Goal: Task Accomplishment & Management: Complete application form

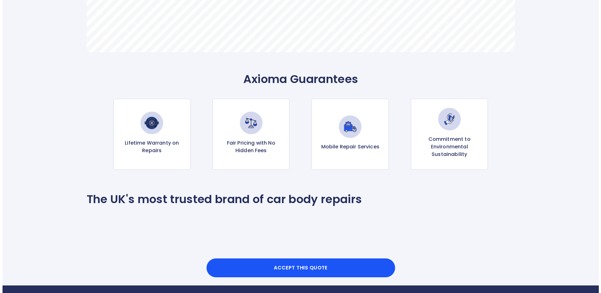
scroll to position [597, 0]
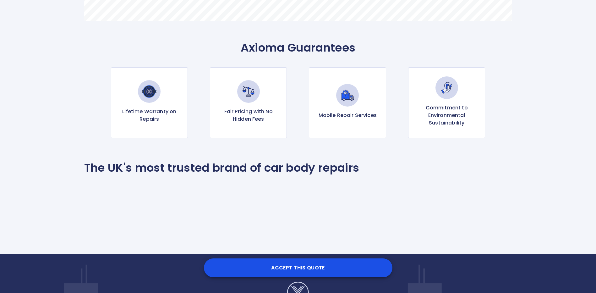
click at [310, 263] on button "Accept this Quote" at bounding box center [298, 267] width 189 height 19
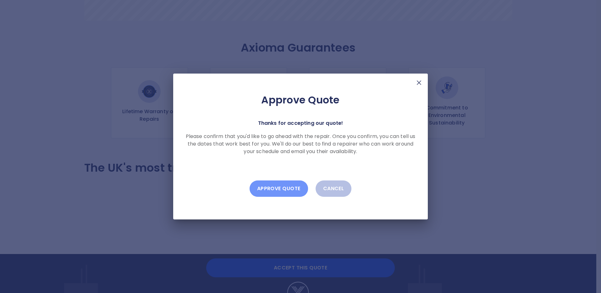
click at [274, 188] on button "Approve Quote" at bounding box center [279, 188] width 58 height 16
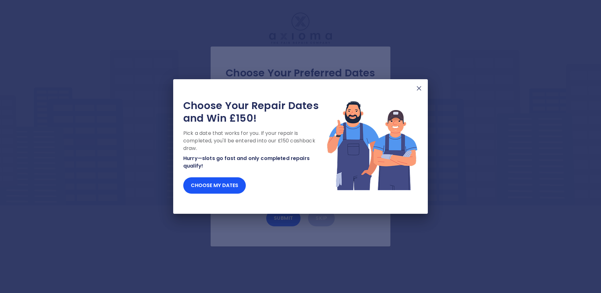
click at [420, 89] on img at bounding box center [419, 89] width 8 height 8
click at [420, 85] on img at bounding box center [419, 89] width 8 height 8
click at [420, 88] on img at bounding box center [419, 89] width 8 height 8
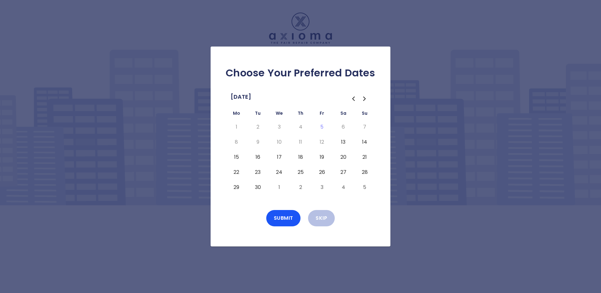
click at [322, 155] on button "19" at bounding box center [321, 157] width 11 height 10
click at [284, 216] on button "Submit" at bounding box center [283, 218] width 35 height 16
